Goal: Task Accomplishment & Management: Manage account settings

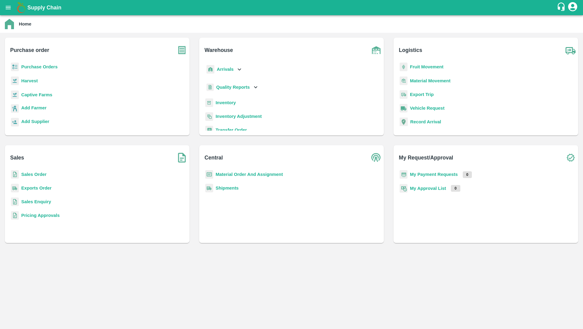
click at [42, 185] on p "Exports Order" at bounding box center [36, 188] width 30 height 7
click at [42, 186] on b "Exports Order" at bounding box center [36, 188] width 30 height 5
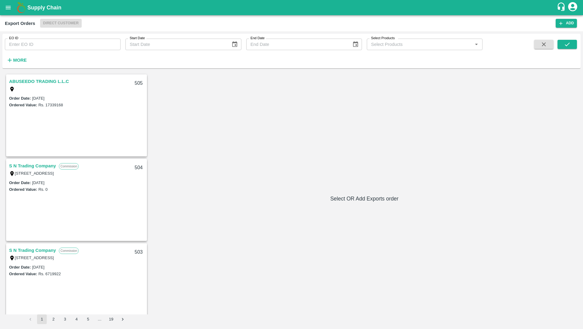
click at [77, 46] on input "EO ID" at bounding box center [63, 45] width 116 height 12
type input "493"
click at [566, 46] on icon "submit" at bounding box center [567, 45] width 5 height 4
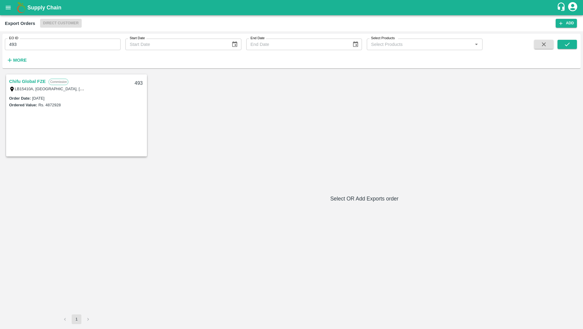
click at [32, 81] on link "Chifu Global FZE" at bounding box center [27, 81] width 36 height 8
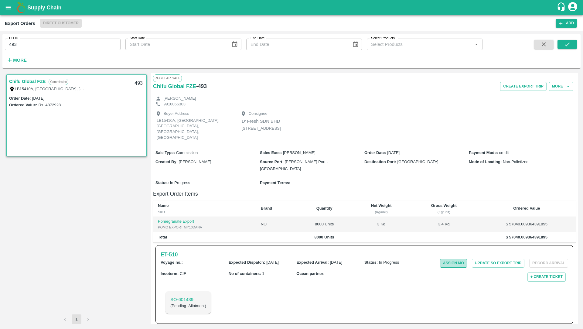
click at [446, 259] on button "Assign MO" at bounding box center [453, 263] width 27 height 9
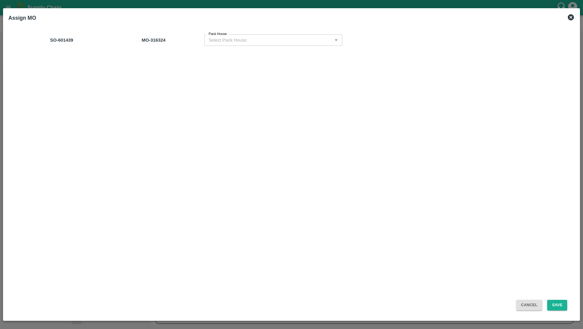
click at [573, 19] on icon at bounding box center [571, 17] width 6 height 6
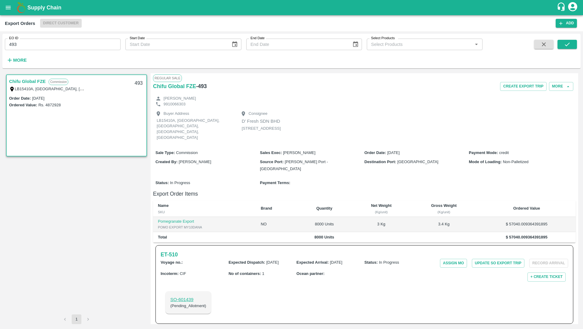
click at [187, 296] on p "SO- 601439" at bounding box center [188, 299] width 36 height 7
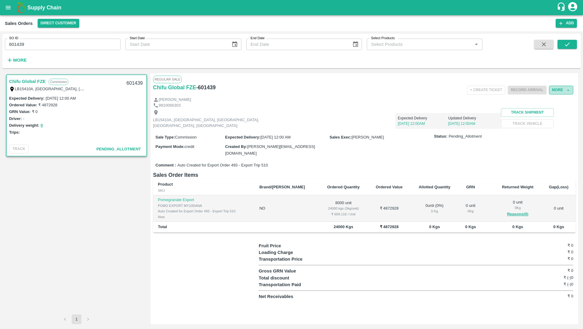
click at [560, 87] on button "More" at bounding box center [561, 90] width 24 height 9
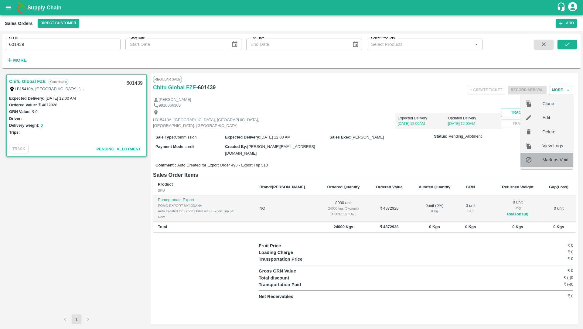
click at [557, 160] on span "Mark as Void" at bounding box center [555, 159] width 26 height 7
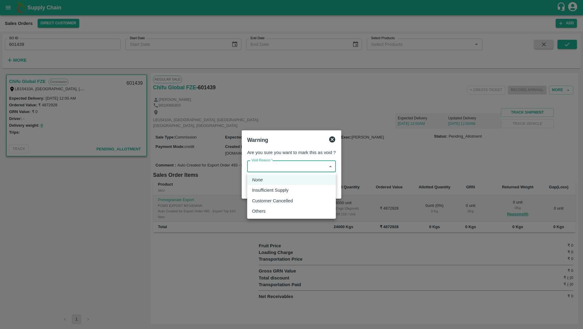
click at [266, 167] on body "Supply Chain Sales Orders Direct Customer Add SO ID 601439 SO ID Start Date Sta…" at bounding box center [291, 164] width 583 height 329
click at [269, 211] on div "Others" at bounding box center [291, 211] width 79 height 7
type input "3"
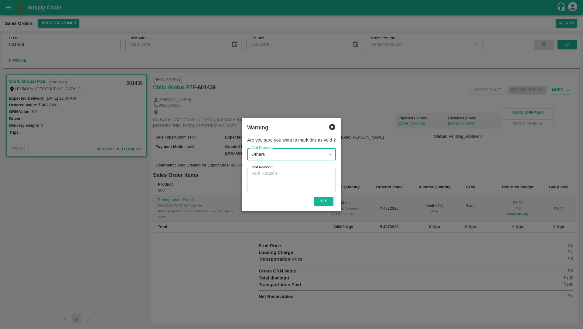
click at [282, 182] on textarea "Void Reason   *" at bounding box center [291, 179] width 80 height 19
type textarea "moved to new flow"
click at [323, 200] on button "Yes" at bounding box center [323, 201] width 19 height 9
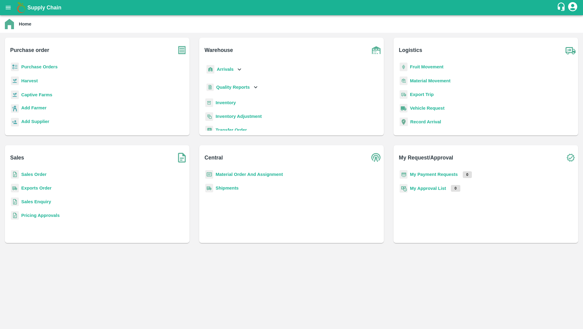
click at [40, 187] on b "Exports Order" at bounding box center [36, 188] width 30 height 5
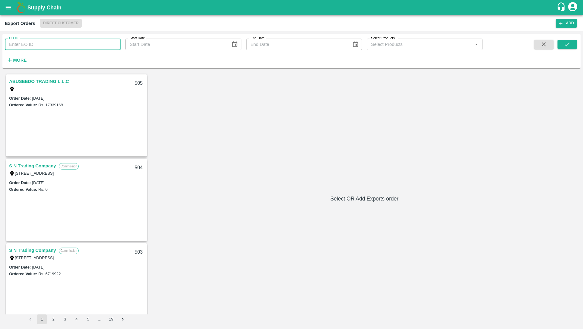
click at [83, 48] on input "EO ID" at bounding box center [63, 45] width 116 height 12
click at [563, 47] on button "submit" at bounding box center [567, 44] width 19 height 9
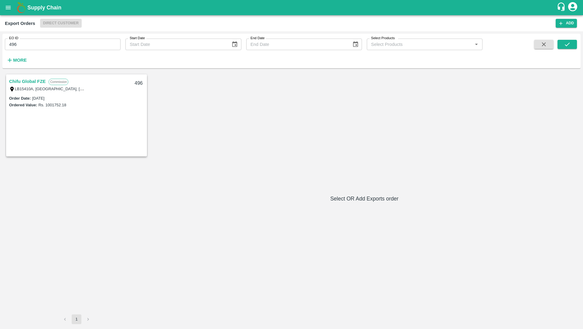
click at [32, 83] on link "Chifu Global FZE" at bounding box center [27, 81] width 36 height 8
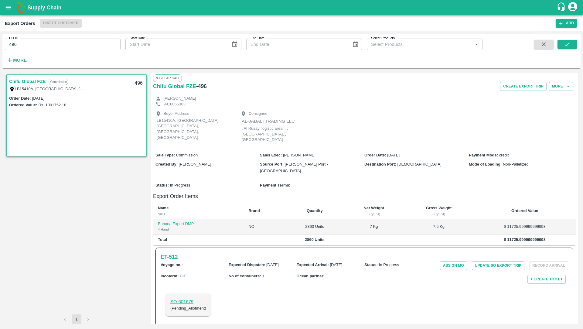
click at [185, 298] on p "SO- 601679" at bounding box center [188, 301] width 36 height 7
click at [65, 43] on input "496" at bounding box center [63, 45] width 116 height 12
type input "492"
click at [570, 42] on icon "submit" at bounding box center [567, 44] width 7 height 7
click at [569, 44] on icon "submit" at bounding box center [567, 44] width 7 height 7
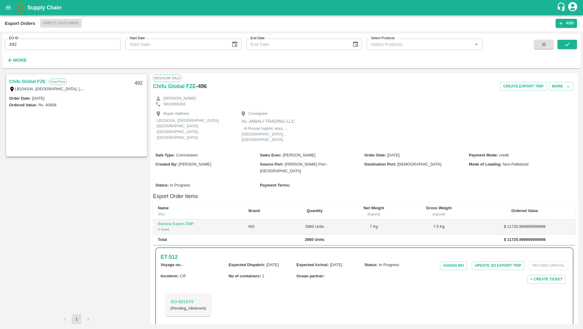
click at [31, 86] on div "LB15410A, [GEOGRAPHIC_DATA], [GEOGRAPHIC_DATA], [GEOGRAPHIC_DATA], [GEOGRAPHIC_…" at bounding box center [47, 88] width 76 height 7
click at [30, 80] on link "Chifu Global FZE" at bounding box center [27, 81] width 36 height 8
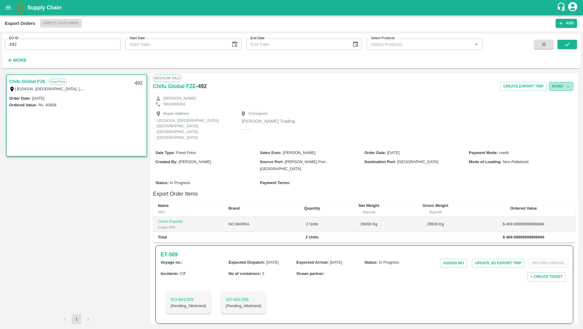
click at [566, 86] on icon "button" at bounding box center [568, 86] width 5 height 5
click at [565, 85] on button "More" at bounding box center [561, 86] width 24 height 9
click at [511, 119] on div "Buyer Address LB15410A, Jebel Ali Free Zone, Jafza, Dubai, Dubai, 400021, Unite…" at bounding box center [364, 126] width 423 height 39
click at [185, 296] on p "SO- 601359" at bounding box center [188, 299] width 36 height 7
click at [245, 296] on p "SO- 601358" at bounding box center [244, 299] width 36 height 7
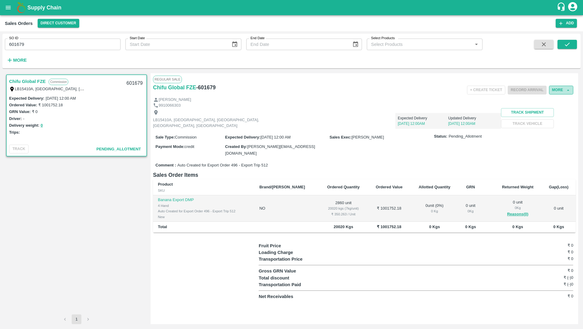
click at [564, 92] on button "More" at bounding box center [561, 90] width 24 height 9
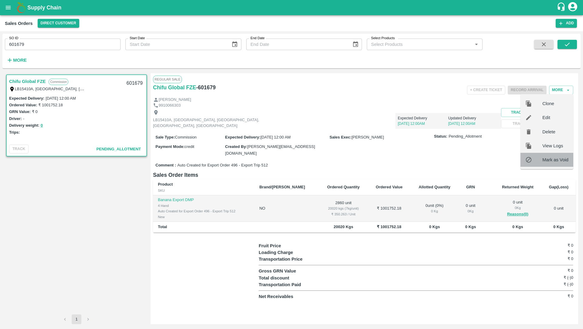
click at [561, 158] on span "Mark as Void" at bounding box center [555, 159] width 26 height 7
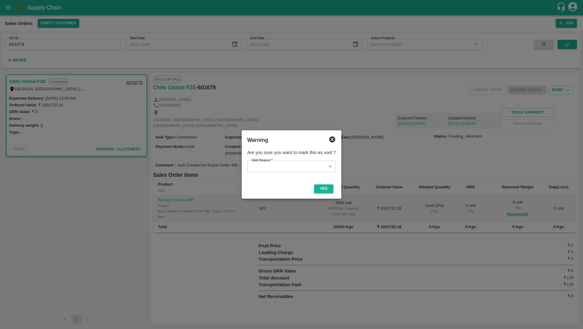
click at [306, 167] on body "Supply Chain Sales Orders Direct Customer Add SO ID 601679 SO ID Start Date Sta…" at bounding box center [291, 164] width 583 height 329
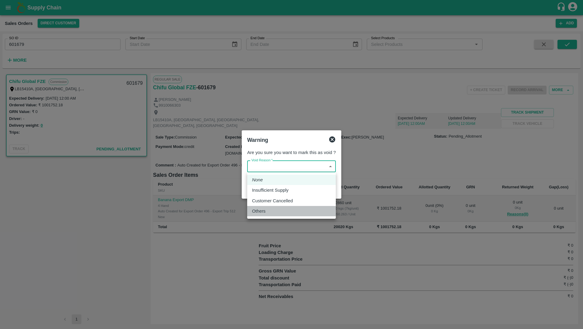
click at [297, 211] on div "Others" at bounding box center [291, 211] width 79 height 7
type input "3"
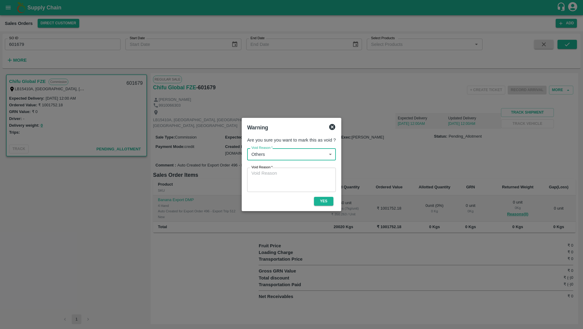
click at [298, 188] on textarea "Void Reason   *" at bounding box center [291, 179] width 80 height 19
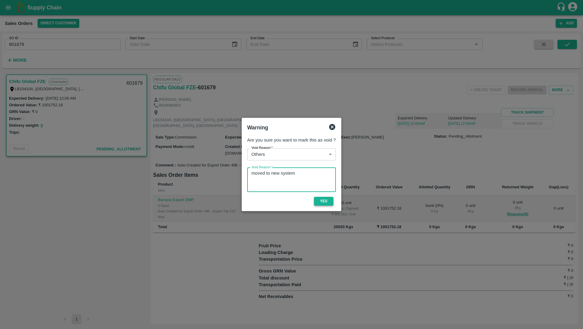
type textarea "moved to new system"
click at [327, 201] on button "Yes" at bounding box center [323, 201] width 19 height 9
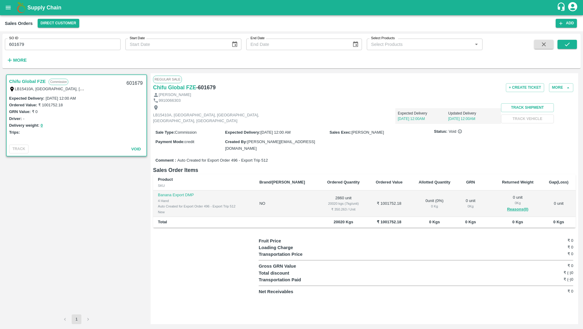
click at [9, 8] on icon "open drawer" at bounding box center [8, 7] width 7 height 7
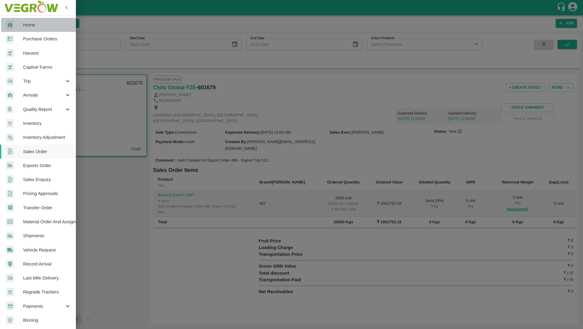
click at [43, 24] on span "Home" at bounding box center [47, 25] width 48 height 7
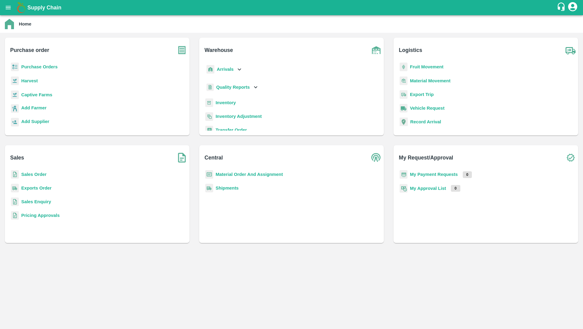
click at [46, 187] on b "Exports Order" at bounding box center [36, 188] width 30 height 5
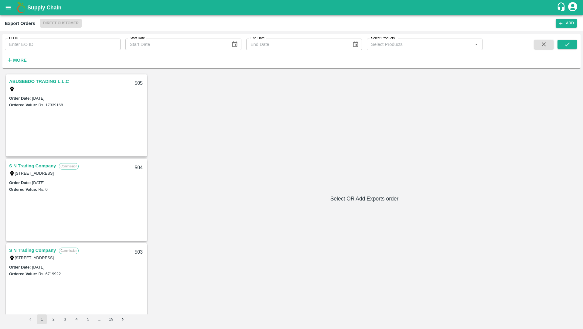
click at [45, 82] on link "ABUSEEDO TRADING L.L.C" at bounding box center [39, 81] width 60 height 8
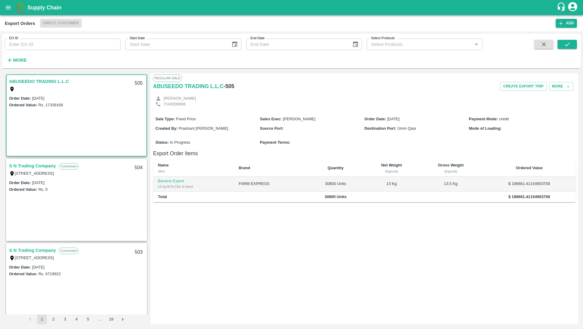
click at [44, 167] on link "S N Trading Company" at bounding box center [32, 166] width 47 height 8
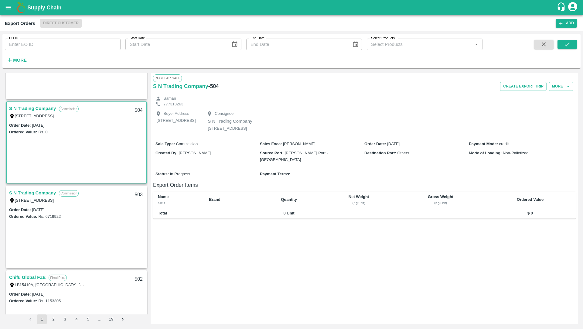
scroll to position [58, 0]
click at [49, 191] on link "S N Trading Company" at bounding box center [32, 193] width 47 height 8
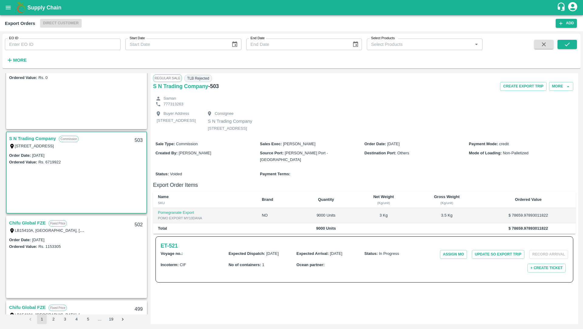
scroll to position [127, 0]
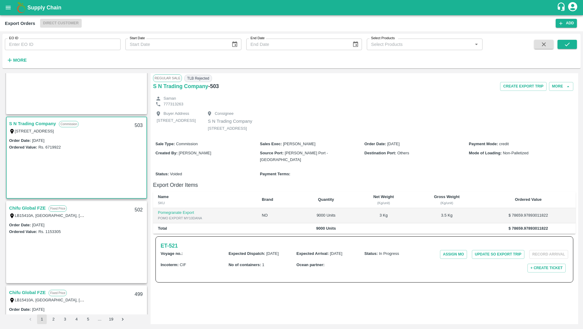
click at [39, 211] on link "Chifu Global FZE" at bounding box center [27, 208] width 36 height 8
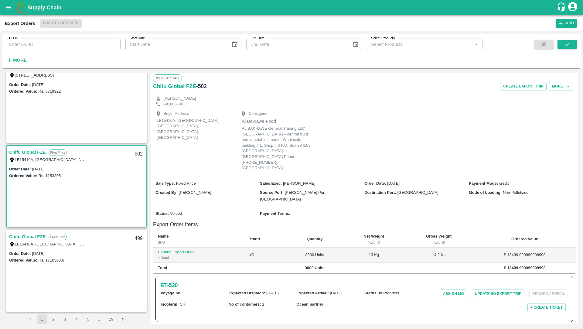
scroll to position [200, 0]
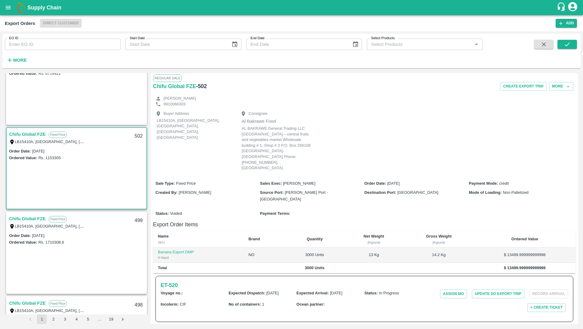
click at [36, 219] on link "Chifu Global FZE" at bounding box center [27, 219] width 36 height 8
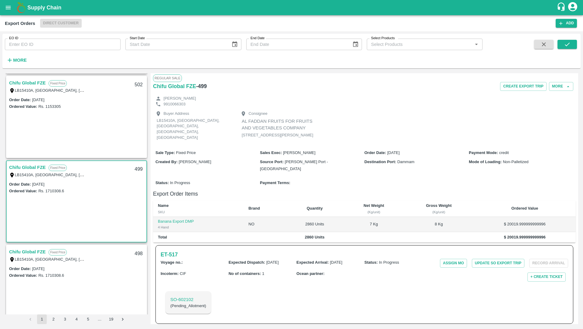
scroll to position [4, 0]
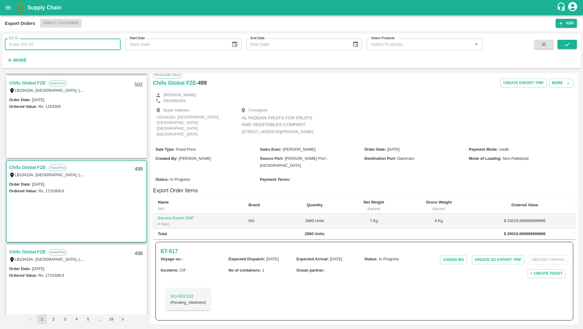
click at [109, 43] on input "EO ID" at bounding box center [63, 45] width 116 height 12
paste input "497"
click at [565, 47] on icon "submit" at bounding box center [567, 44] width 7 height 7
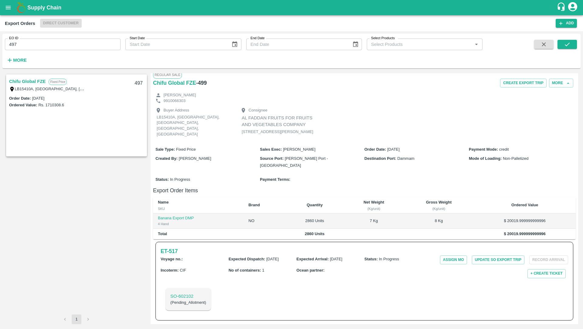
click at [30, 83] on link "Chifu Global FZE" at bounding box center [27, 81] width 36 height 8
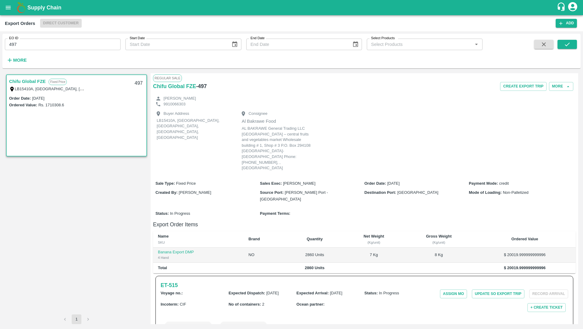
scroll to position [15, 0]
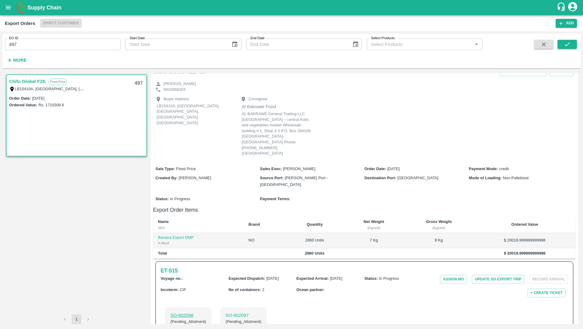
click at [189, 312] on p "SO- 602098" at bounding box center [188, 315] width 36 height 7
click at [229, 312] on p "SO- 602097" at bounding box center [244, 315] width 36 height 7
click at [94, 39] on input "497" at bounding box center [63, 45] width 116 height 12
paste input "text"
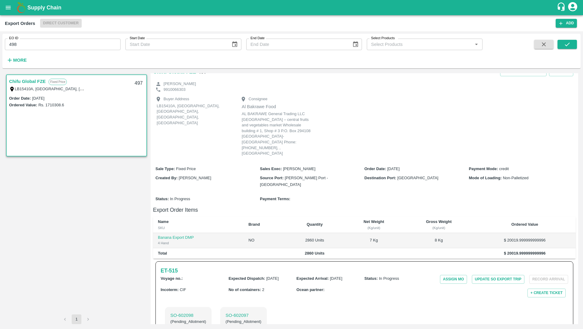
click at [554, 42] on span at bounding box center [544, 52] width 24 height 25
click at [563, 42] on button "submit" at bounding box center [567, 44] width 19 height 9
click at [34, 86] on div "LB15410A, [GEOGRAPHIC_DATA], [GEOGRAPHIC_DATA], [GEOGRAPHIC_DATA], [GEOGRAPHIC_…" at bounding box center [47, 88] width 76 height 7
click at [34, 83] on link "Chifu Global FZE" at bounding box center [27, 81] width 36 height 8
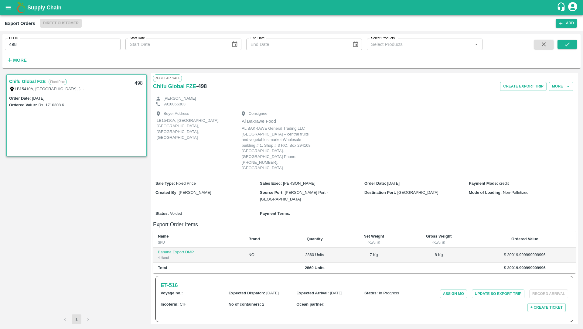
click at [56, 44] on input "498" at bounding box center [63, 45] width 116 height 12
click at [571, 40] on button "submit" at bounding box center [567, 44] width 19 height 9
click at [29, 84] on link "Chifu Global FZE" at bounding box center [27, 81] width 36 height 8
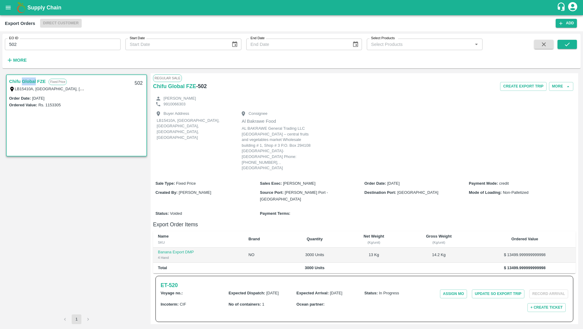
click at [29, 84] on link "Chifu Global FZE" at bounding box center [27, 81] width 36 height 8
click at [80, 43] on input "502" at bounding box center [63, 45] width 116 height 12
click at [562, 43] on button "submit" at bounding box center [567, 44] width 19 height 9
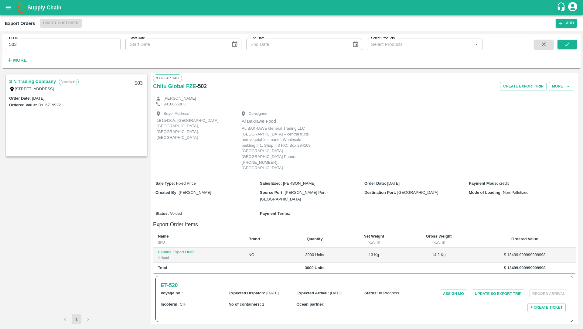
click at [29, 76] on div "S N Trading Company Commission 23, 1st lane, Welisarawaththa, Mahabage, Mahabag…" at bounding box center [77, 84] width 140 height 19
click at [29, 80] on link "S N Trading Company" at bounding box center [32, 81] width 47 height 8
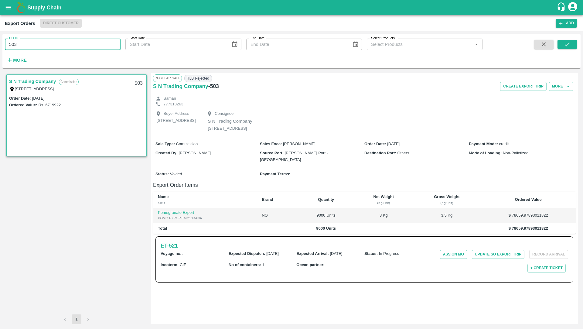
click at [47, 39] on input "503" at bounding box center [63, 45] width 116 height 12
type input "499"
click at [565, 45] on icon "submit" at bounding box center [567, 45] width 5 height 4
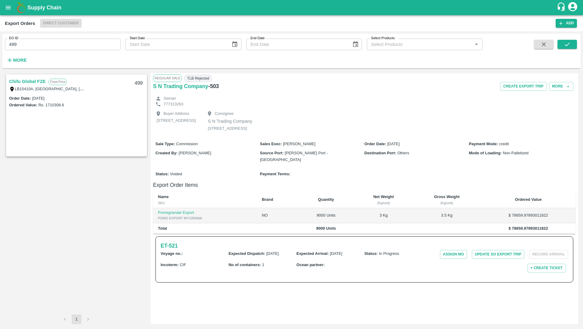
click at [38, 77] on link "Chifu Global FZE" at bounding box center [27, 81] width 36 height 8
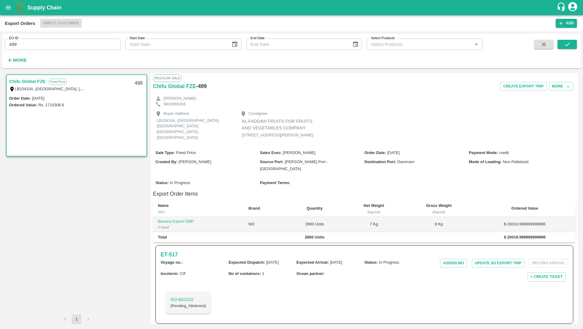
scroll to position [4, 0]
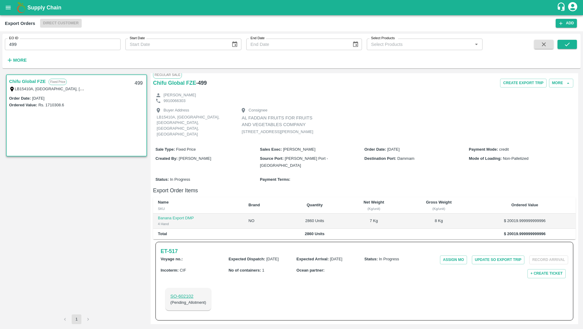
click at [179, 295] on p "SO- 602102" at bounding box center [188, 296] width 36 height 7
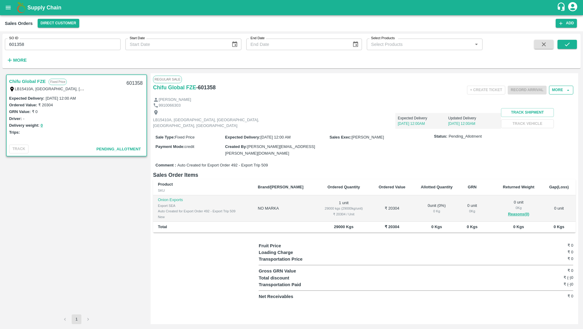
click at [566, 89] on icon "button" at bounding box center [568, 89] width 5 height 5
click at [562, 92] on button "More" at bounding box center [561, 90] width 24 height 9
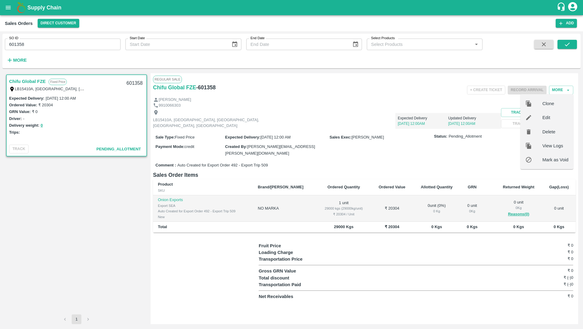
click at [557, 159] on span "Mark as Void" at bounding box center [555, 159] width 26 height 7
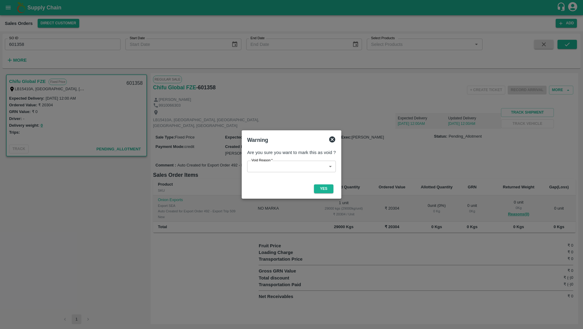
click at [272, 163] on body "Supply Chain Sales Orders Direct Customer Add SO ID 601358 SO ID Start Date Sta…" at bounding box center [291, 164] width 583 height 329
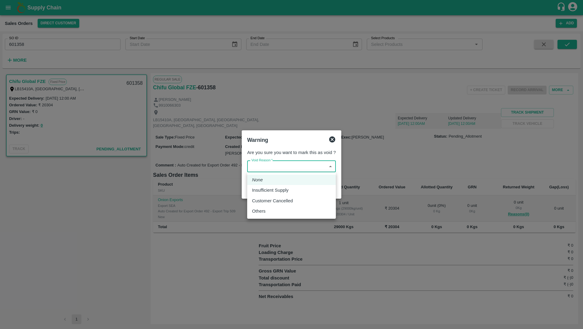
click at [287, 191] on p "Insufficient Supply" at bounding box center [270, 190] width 36 height 7
type input "1"
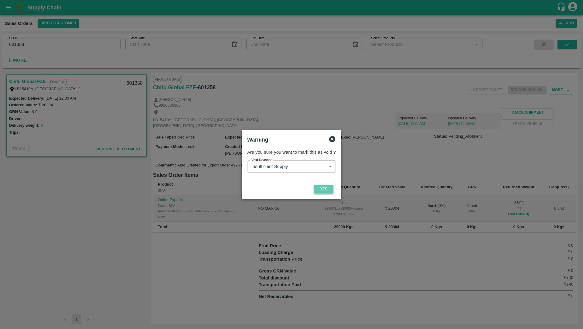
click at [324, 190] on button "Yes" at bounding box center [323, 189] width 19 height 9
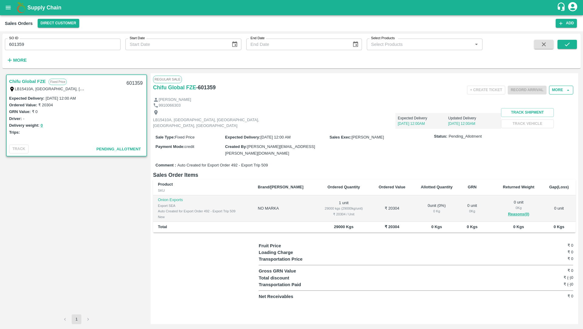
click at [555, 92] on button "More" at bounding box center [561, 90] width 24 height 9
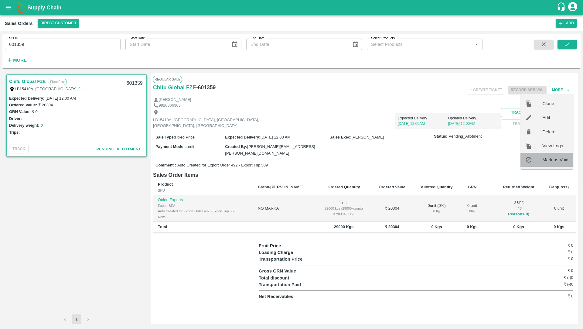
click at [562, 160] on span "Mark as Void" at bounding box center [555, 159] width 26 height 7
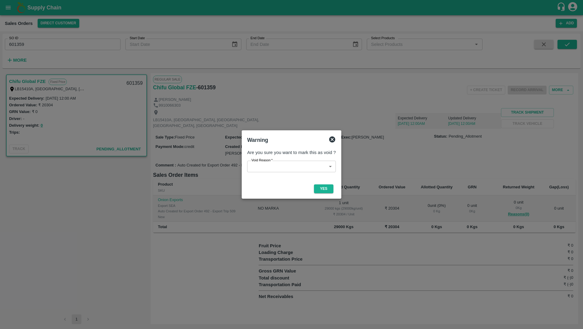
click at [276, 168] on body "Supply Chain Sales Orders Direct Customer Add SO ID 601359 SO ID Start Date Sta…" at bounding box center [291, 164] width 583 height 329
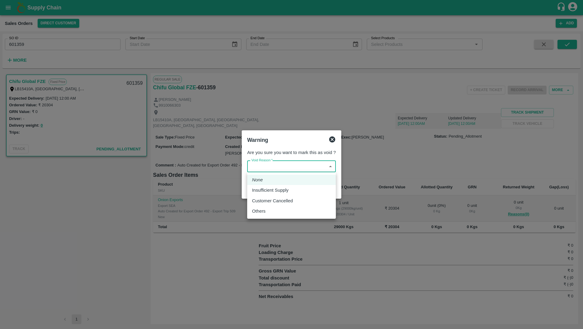
click at [279, 210] on div "Others" at bounding box center [291, 211] width 79 height 7
type input "3"
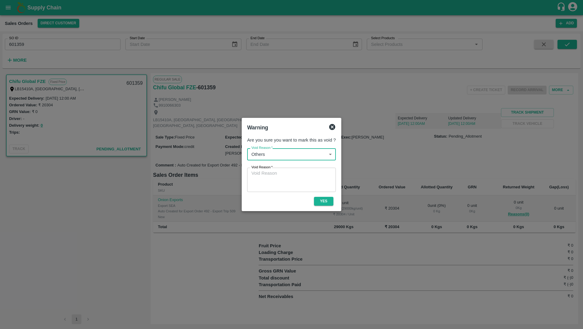
click at [286, 182] on textarea "Void Reason   *" at bounding box center [291, 179] width 80 height 19
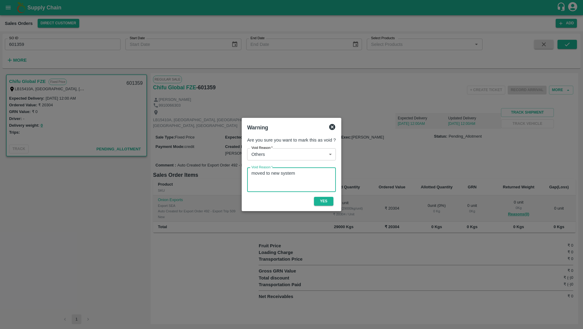
type textarea "moved to new system"
click at [323, 201] on button "Yes" at bounding box center [323, 201] width 19 height 9
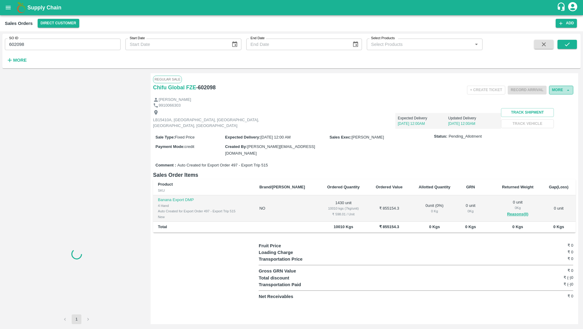
click at [565, 89] on button "More" at bounding box center [561, 90] width 24 height 9
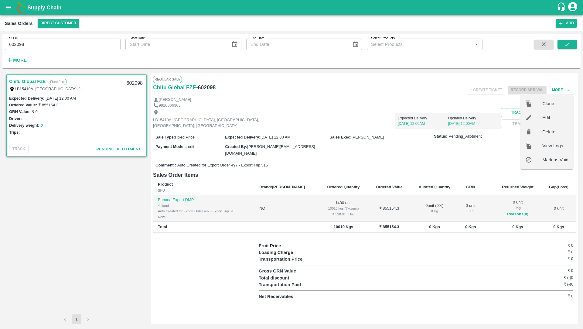
click at [561, 159] on span "Mark as Void" at bounding box center [555, 159] width 26 height 7
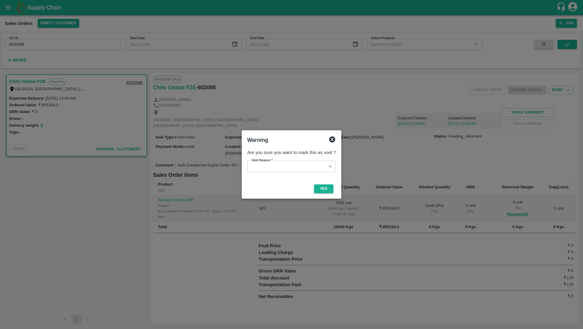
click at [276, 170] on body "Supply Chain Sales Orders Direct Customer Add SO ID 602098 SO ID Start Date Sta…" at bounding box center [291, 164] width 583 height 329
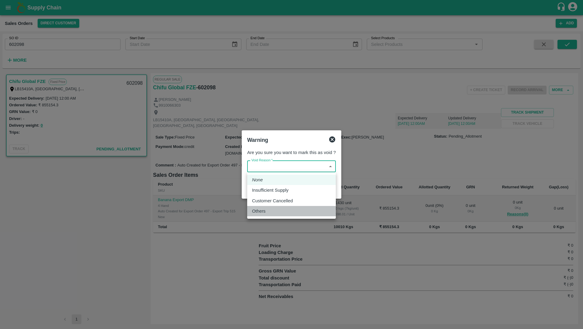
click at [276, 214] on div "Others" at bounding box center [291, 211] width 79 height 7
type input "3"
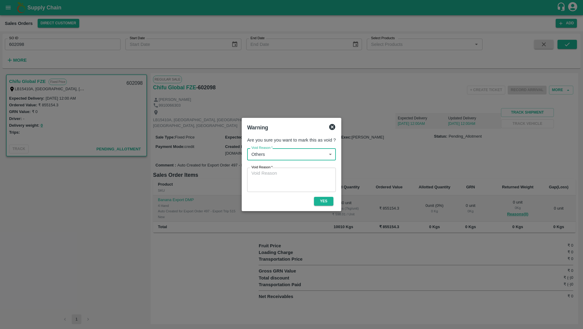
click at [284, 181] on textarea "Void Reason   *" at bounding box center [291, 179] width 80 height 19
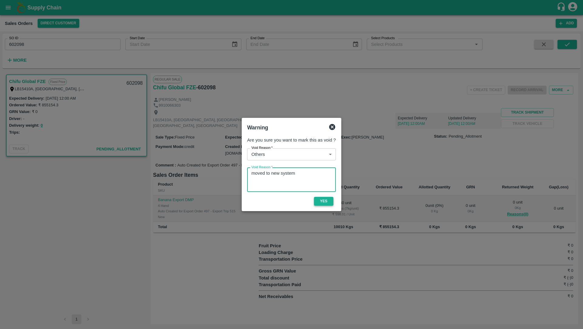
type textarea "moved to new system"
click at [322, 202] on button "Yes" at bounding box center [323, 201] width 19 height 9
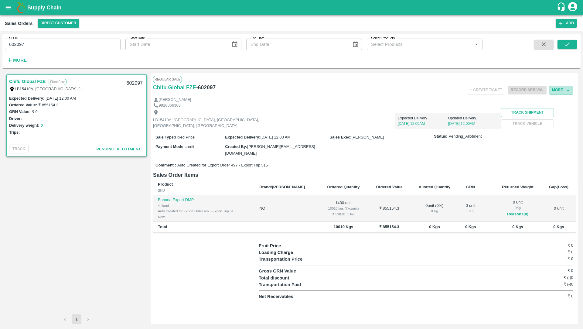
click at [565, 89] on button "More" at bounding box center [561, 90] width 24 height 9
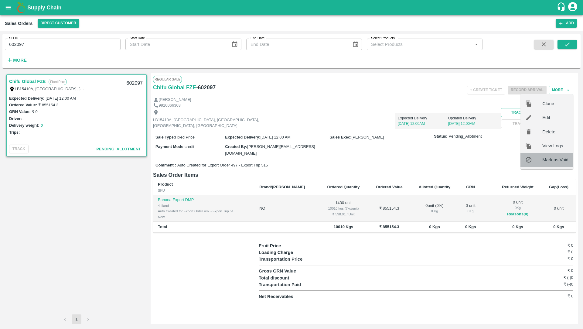
click at [561, 158] on span "Mark as Void" at bounding box center [555, 159] width 26 height 7
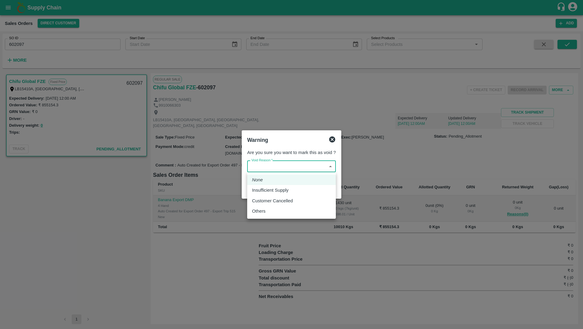
click at [304, 165] on body "Supply Chain Sales Orders Direct Customer Add SO ID 602097 SO ID Start Date Sta…" at bounding box center [291, 164] width 583 height 329
click at [289, 215] on li "Others" at bounding box center [291, 211] width 89 height 10
type input "3"
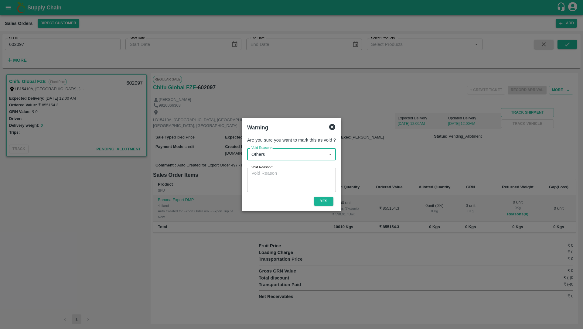
click at [292, 186] on textarea "Void Reason   *" at bounding box center [291, 179] width 80 height 19
paste textarea "moved to new system"
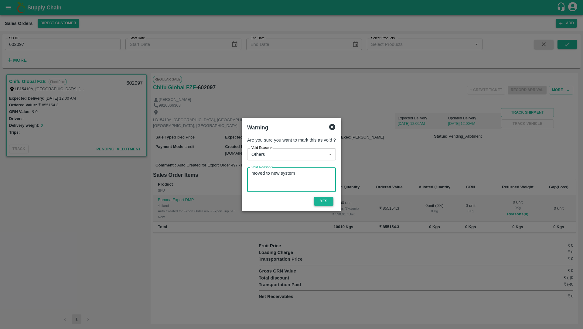
type textarea "moved to new system"
click at [320, 201] on button "Yes" at bounding box center [323, 201] width 19 height 9
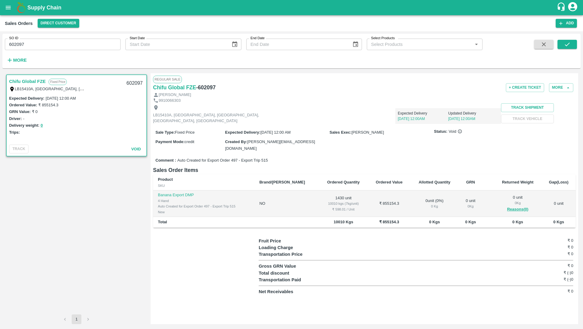
click at [18, 39] on label "SO ID" at bounding box center [13, 38] width 9 height 5
click at [18, 39] on input "602097" at bounding box center [63, 45] width 116 height 12
click at [18, 39] on label "SO ID" at bounding box center [13, 38] width 9 height 5
click at [18, 39] on input "602097" at bounding box center [63, 45] width 116 height 12
click at [19, 41] on input "602097" at bounding box center [63, 45] width 116 height 12
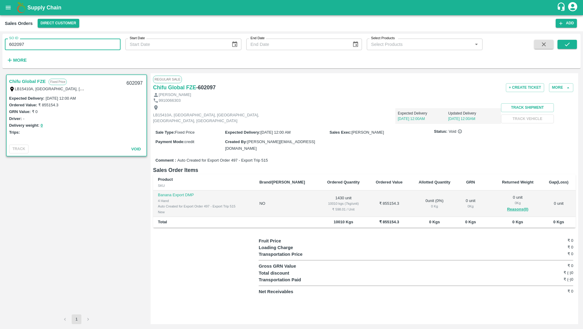
click at [19, 41] on input "602097" at bounding box center [63, 45] width 116 height 12
paste input "text"
click at [572, 41] on button "submit" at bounding box center [567, 44] width 19 height 9
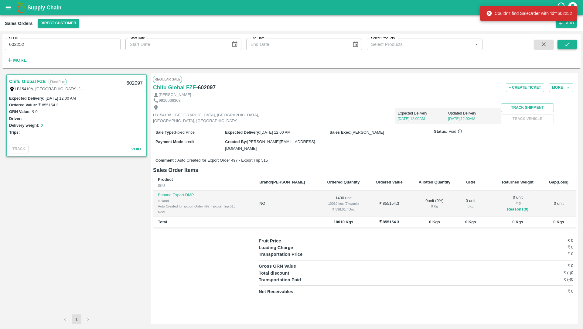
click at [564, 46] on icon "submit" at bounding box center [567, 44] width 7 height 7
click at [70, 41] on input "602252" at bounding box center [63, 45] width 116 height 12
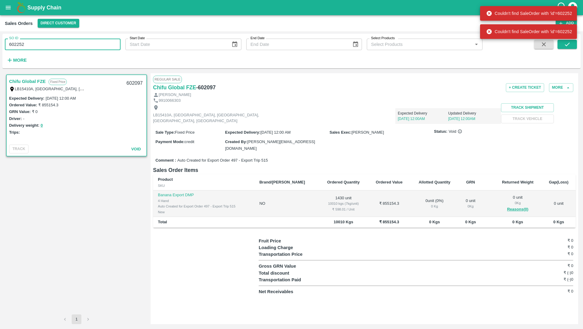
click at [70, 41] on input "602252" at bounding box center [63, 45] width 116 height 12
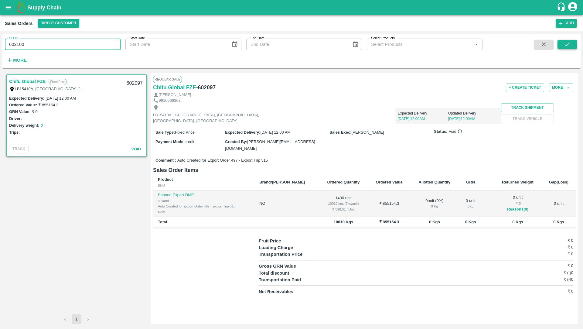
type input "602100"
click at [564, 47] on icon "submit" at bounding box center [567, 44] width 7 height 7
click at [4, 12] on button "open drawer" at bounding box center [8, 8] width 14 height 14
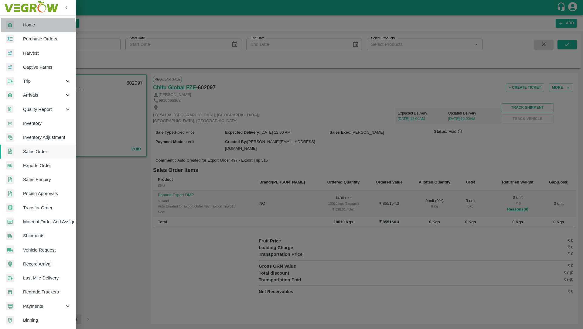
click at [24, 28] on span "Home" at bounding box center [47, 25] width 48 height 7
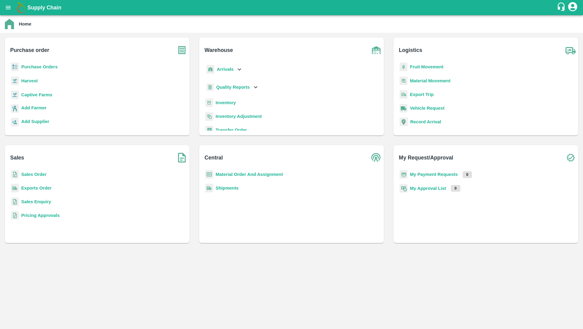
click at [34, 191] on p "Exports Order" at bounding box center [36, 188] width 30 height 7
click at [40, 186] on b "Exports Order" at bounding box center [36, 188] width 30 height 5
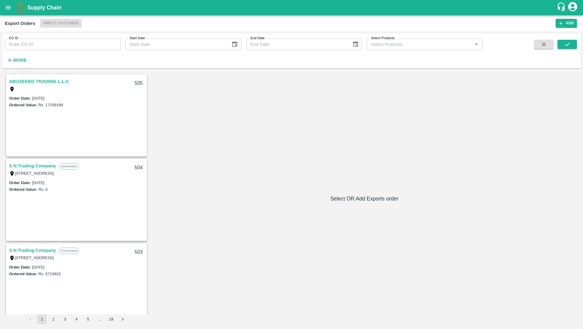
click at [40, 84] on link "ABUSEEDO TRADING L.L.C" at bounding box center [39, 81] width 60 height 8
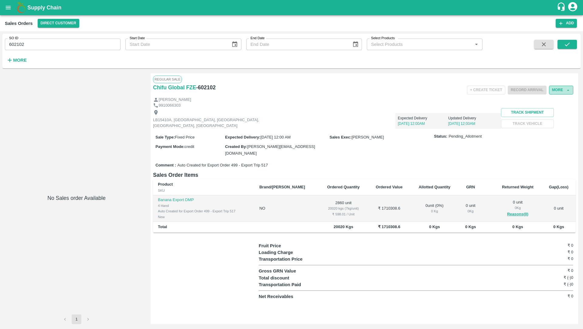
click at [563, 90] on button "More" at bounding box center [561, 90] width 24 height 9
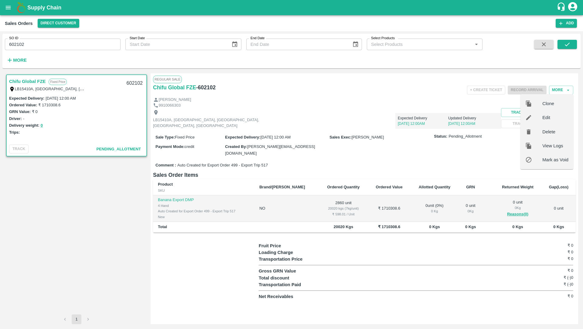
click at [552, 160] on span "Mark as Void" at bounding box center [555, 159] width 26 height 7
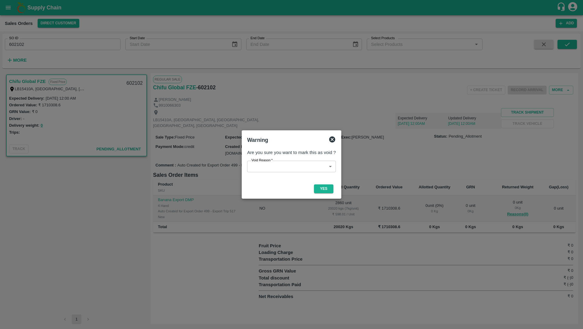
click at [250, 168] on body "Supply Chain Sales Orders Direct Customer Add SO ID 602102 SO ID Start Date Sta…" at bounding box center [291, 164] width 583 height 329
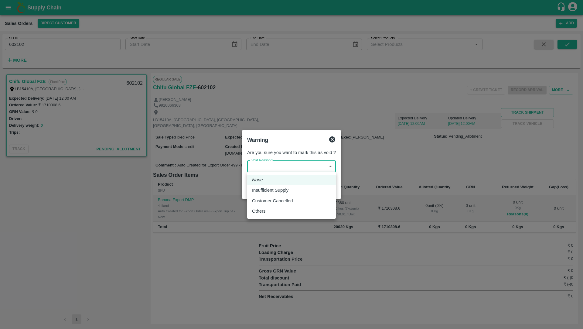
click at [266, 208] on div "Others" at bounding box center [260, 211] width 17 height 7
type input "3"
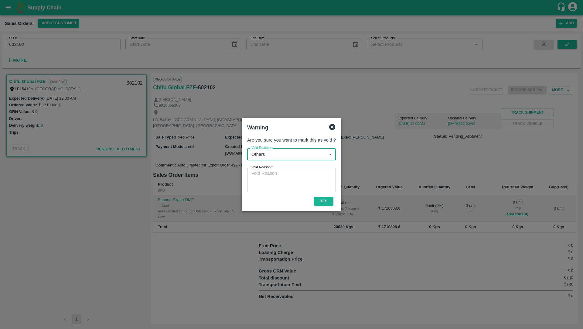
click at [275, 181] on textarea "Void Reason   *" at bounding box center [291, 179] width 80 height 19
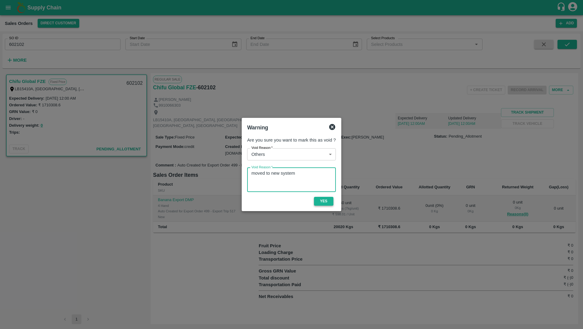
type textarea "moved to new system"
click at [329, 201] on button "Yes" at bounding box center [323, 201] width 19 height 9
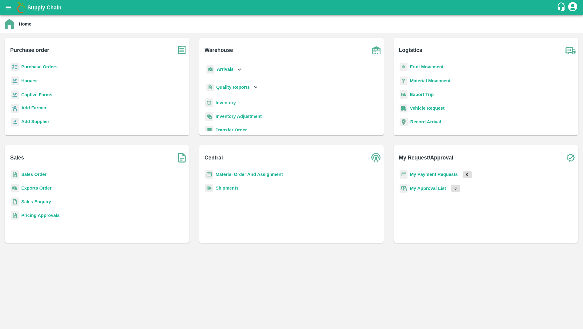
click at [38, 174] on b "Sales Order" at bounding box center [33, 174] width 25 height 5
